Goal: Task Accomplishment & Management: Manage account settings

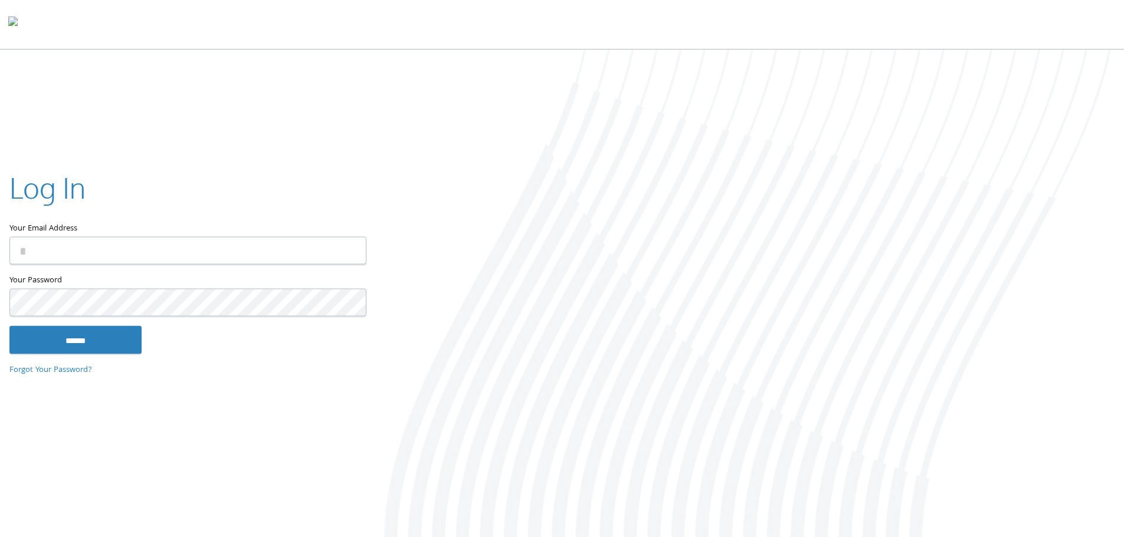
click at [322, 256] on input "Your Email Address" at bounding box center [187, 251] width 357 height 28
type input "**********"
click at [9, 326] on input "******" at bounding box center [75, 340] width 132 height 28
